Goal: Transaction & Acquisition: Download file/media

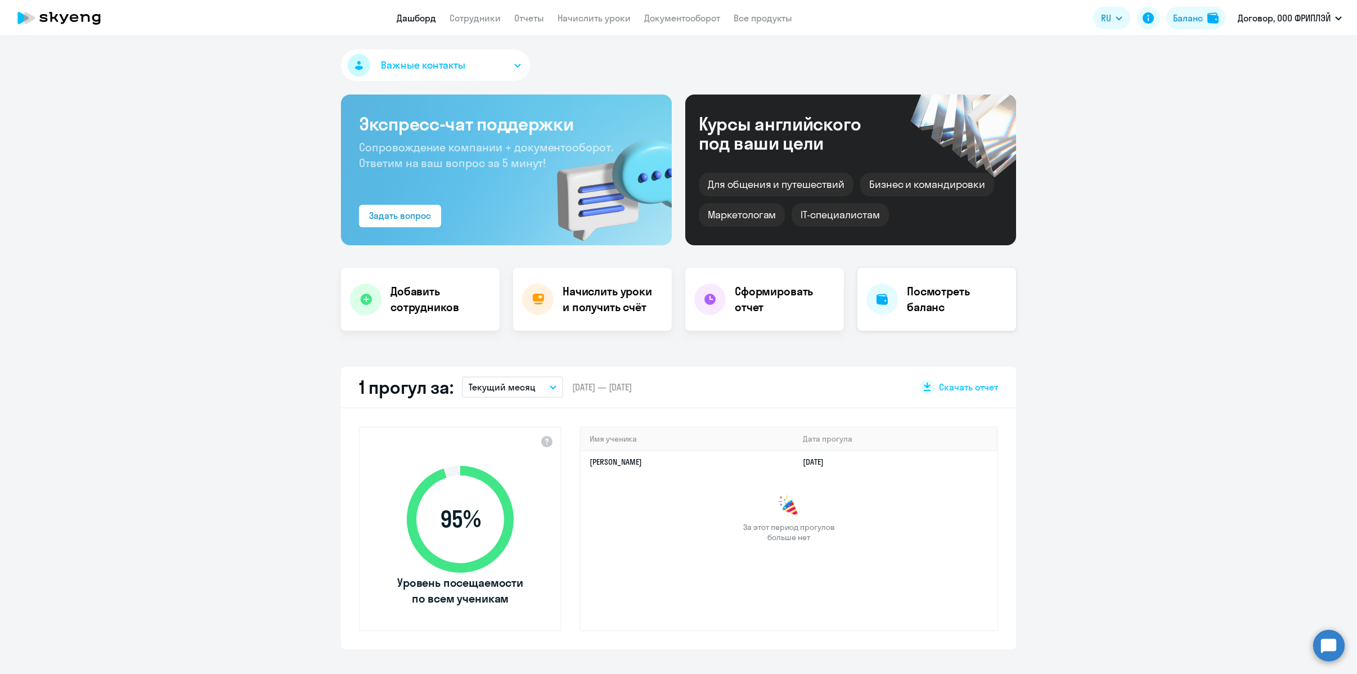
click at [934, 294] on h4 "Посмотреть баланс" at bounding box center [957, 300] width 100 height 32
select select "english_adult_not_native_speaker"
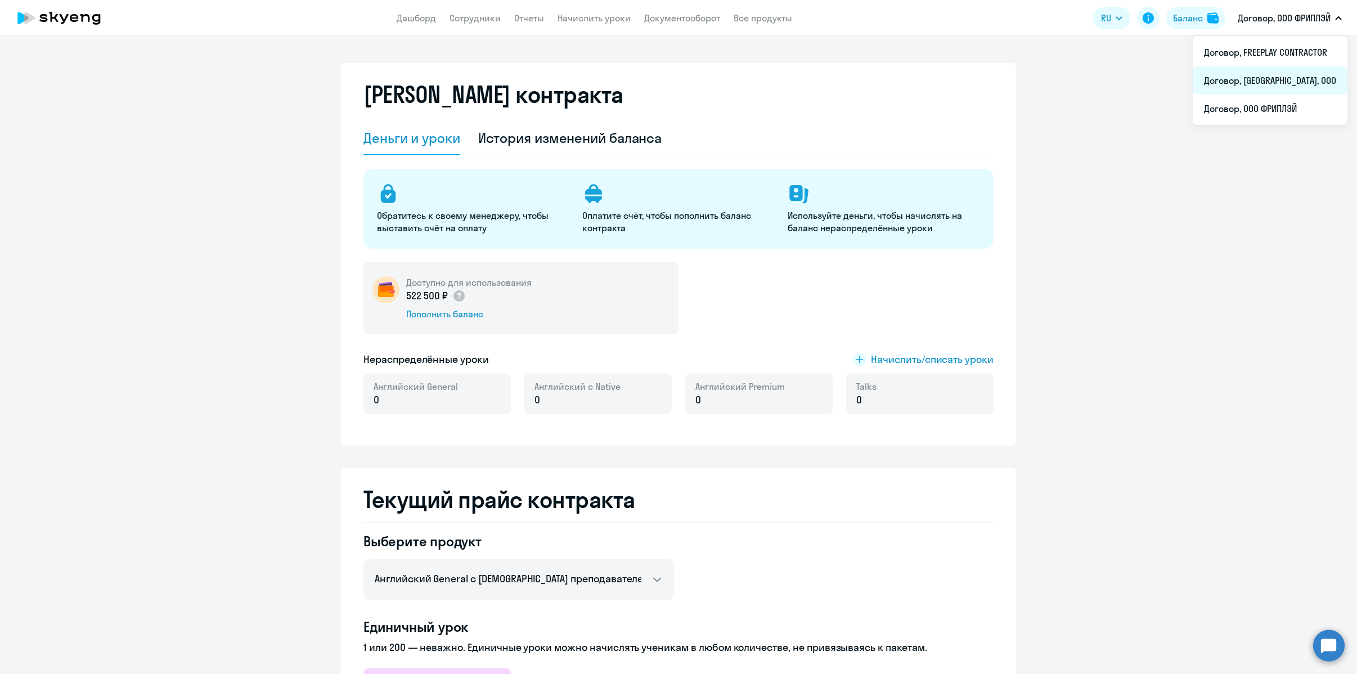
click at [1284, 88] on li "Договор, [GEOGRAPHIC_DATA], ООО" at bounding box center [1270, 80] width 155 height 28
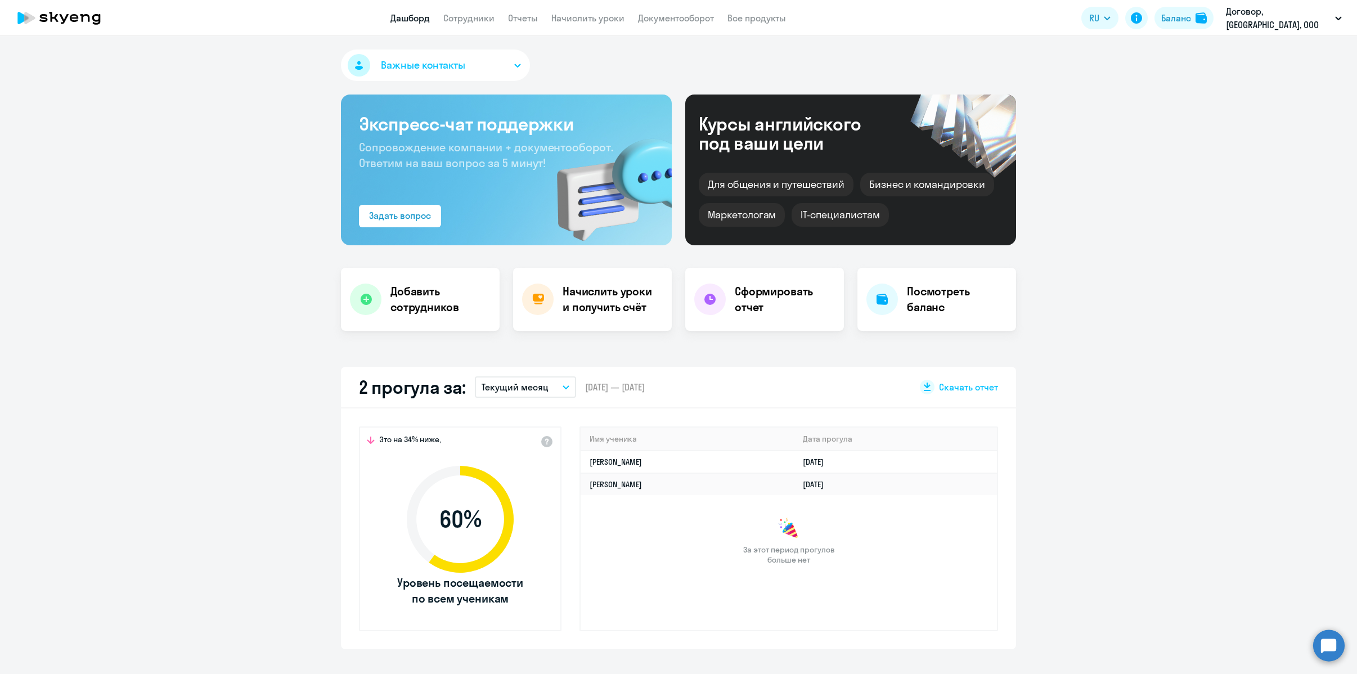
select select "30"
click at [543, 382] on button "Текущий месяц" at bounding box center [525, 386] width 101 height 21
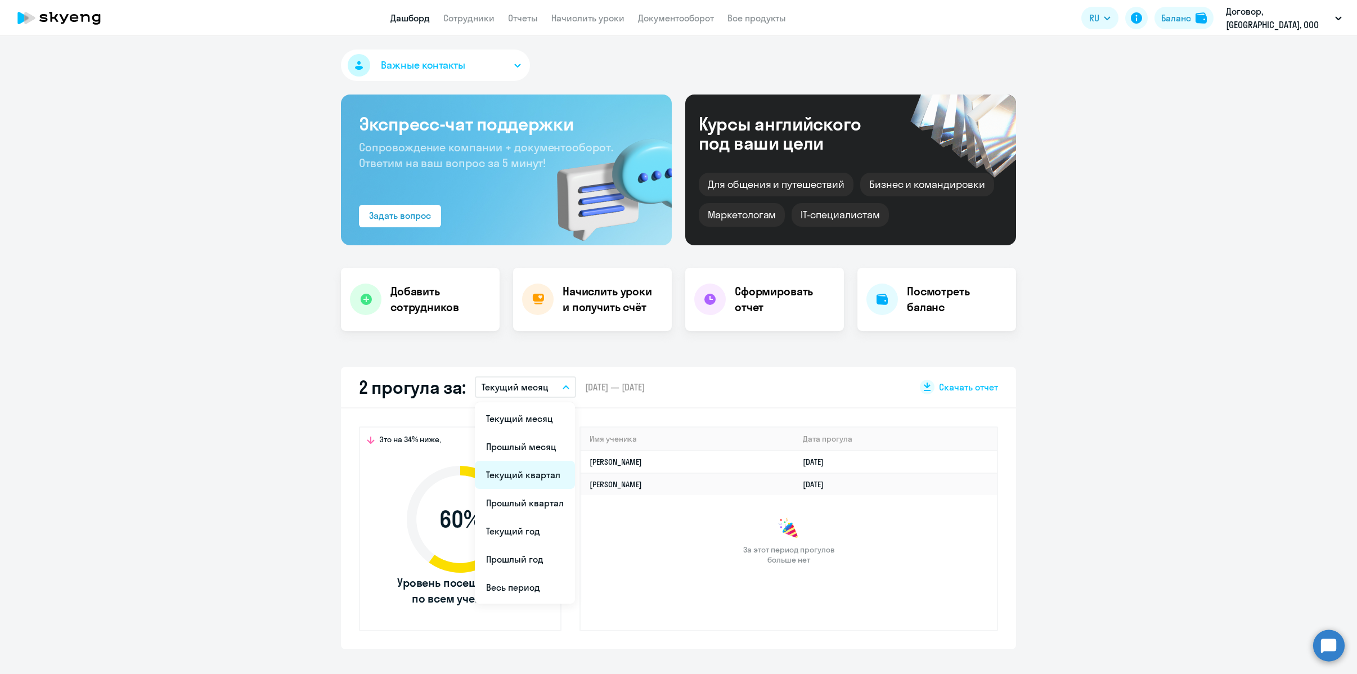
click at [534, 479] on li "Текущий квартал" at bounding box center [525, 475] width 100 height 28
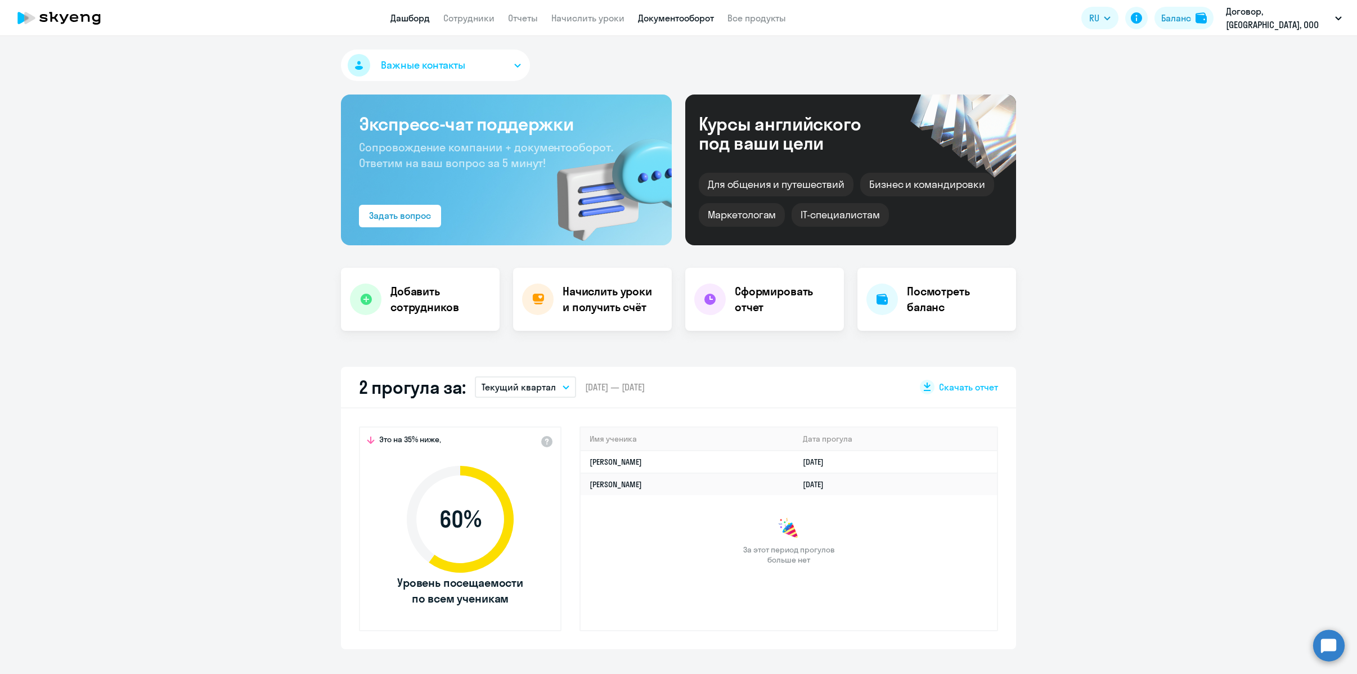
click at [700, 19] on link "Документооборот" at bounding box center [676, 17] width 76 height 11
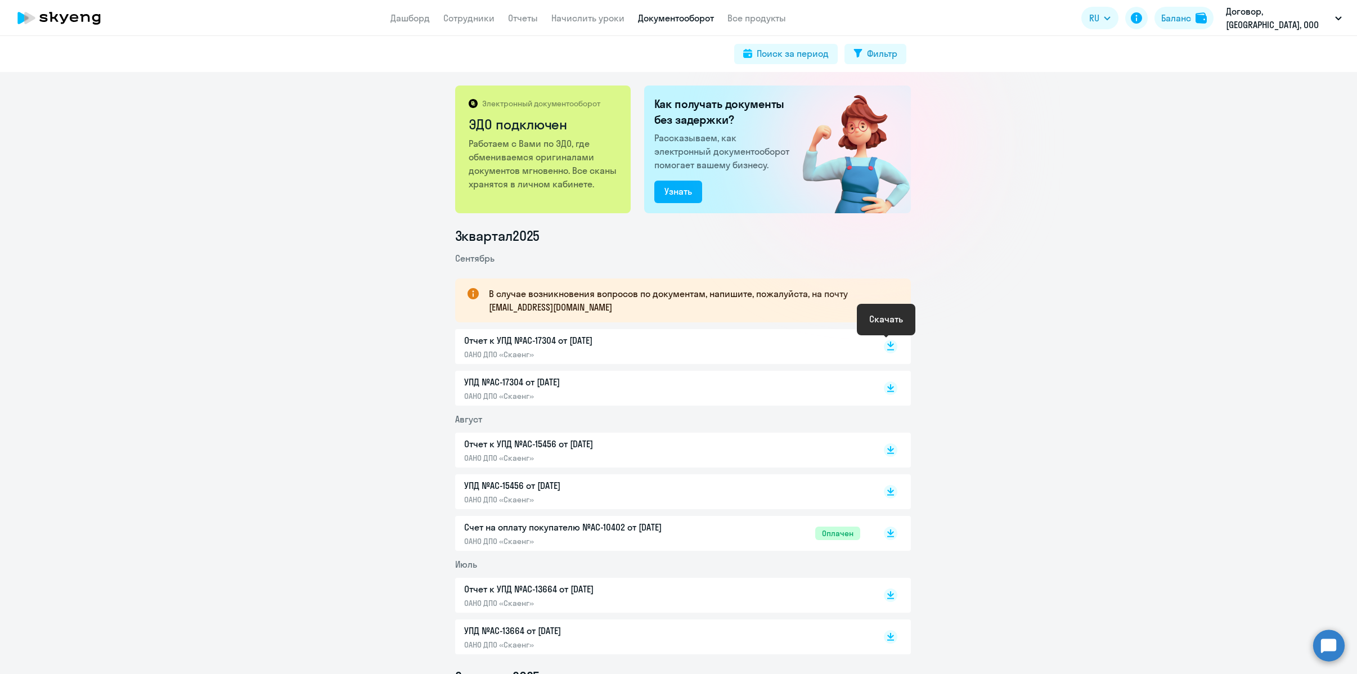
click at [888, 349] on icon at bounding box center [890, 349] width 7 height 1
click at [888, 387] on rect at bounding box center [891, 388] width 14 height 14
